Goal: Obtain resource: Download file/media

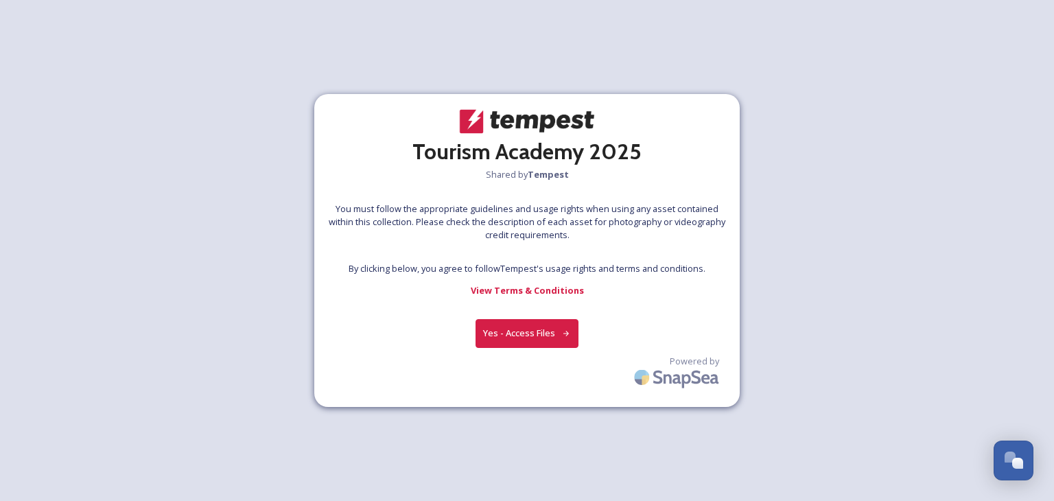
click at [519, 336] on button "Yes - Access Files" at bounding box center [527, 333] width 103 height 28
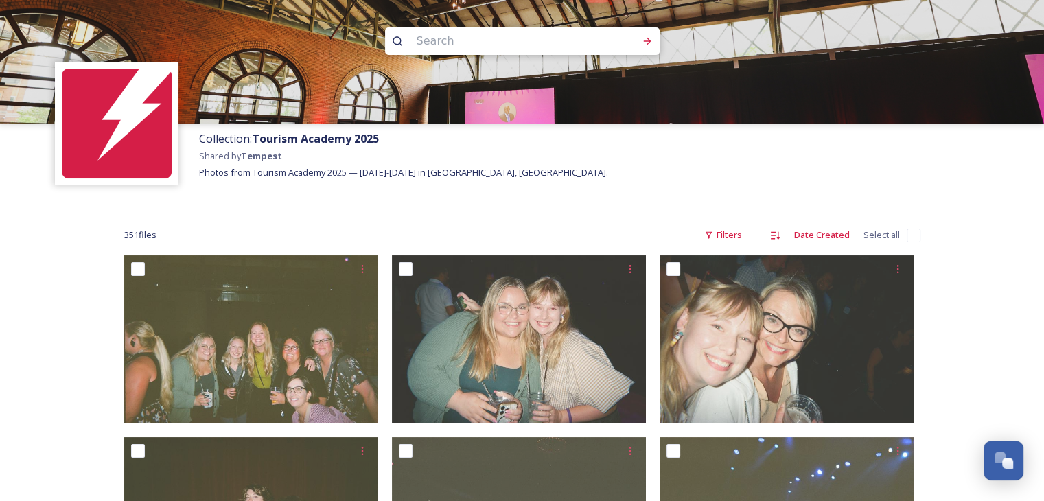
scroll to position [320, 0]
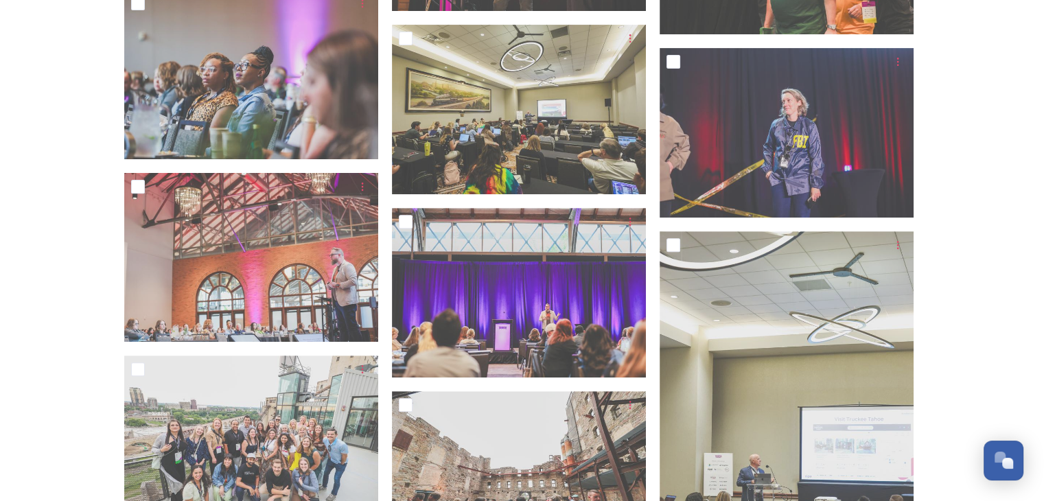
scroll to position [5982, 0]
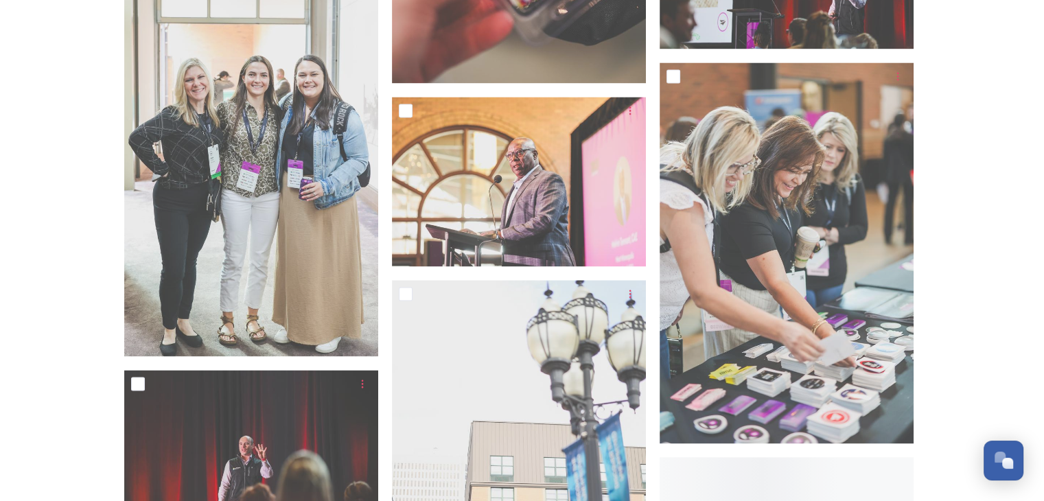
scroll to position [17662, 0]
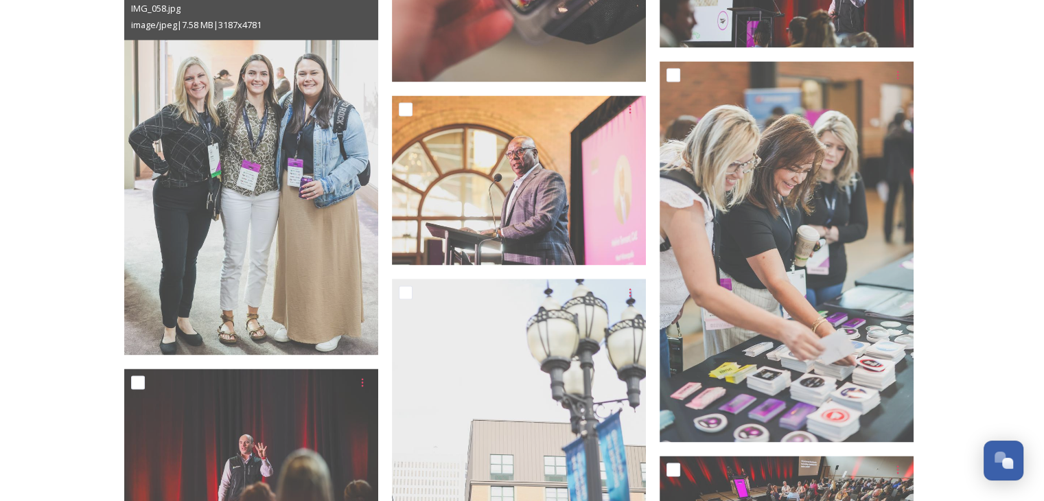
click at [268, 288] on img at bounding box center [251, 164] width 254 height 381
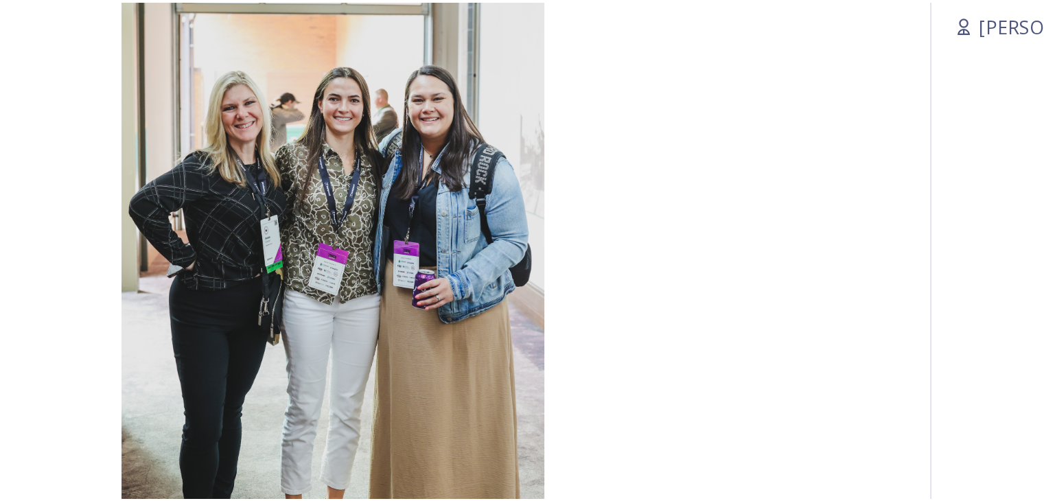
scroll to position [17267, 0]
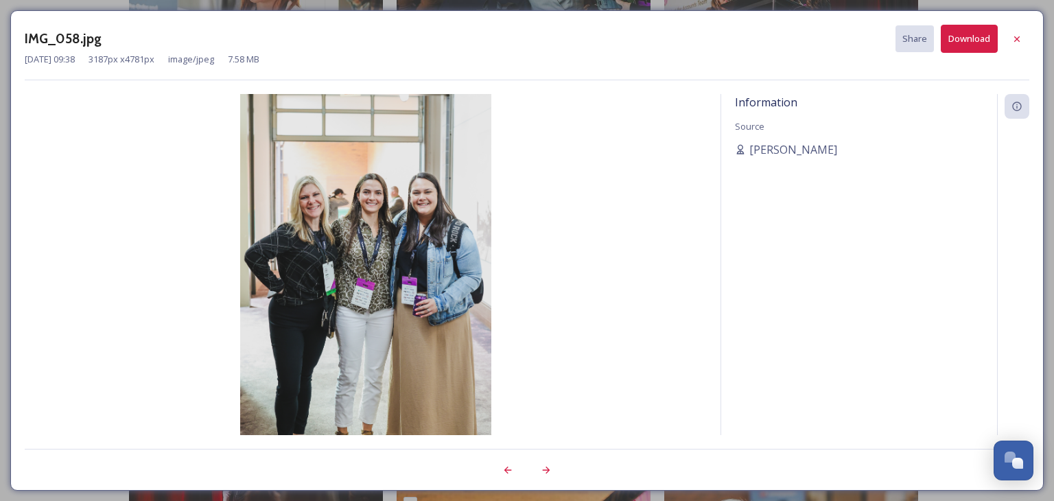
click at [1019, 40] on icon at bounding box center [1016, 39] width 11 height 11
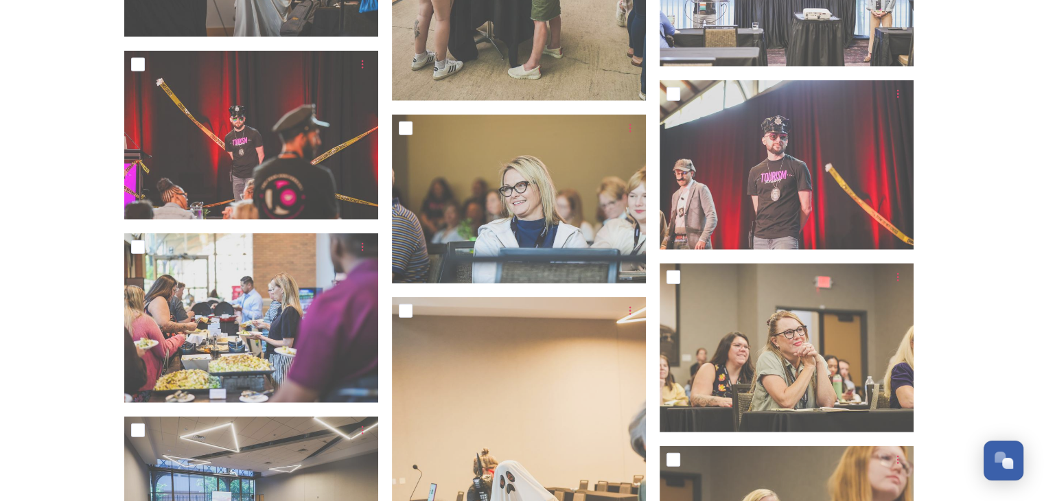
scroll to position [3253, 0]
